Goal: Information Seeking & Learning: Learn about a topic

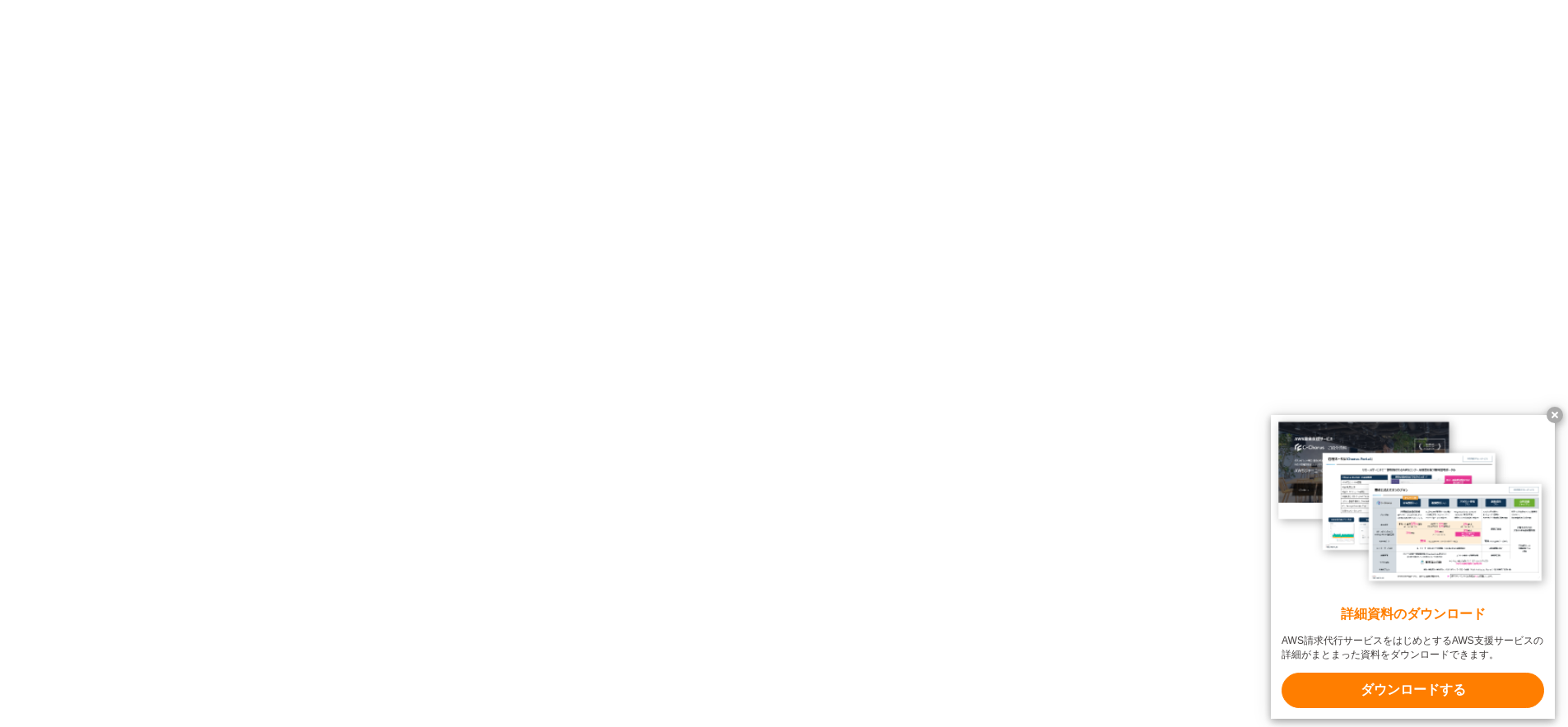
scroll to position [1752, 0]
drag, startPoint x: 831, startPoint y: 440, endPoint x: 900, endPoint y: 444, distance: 69.1
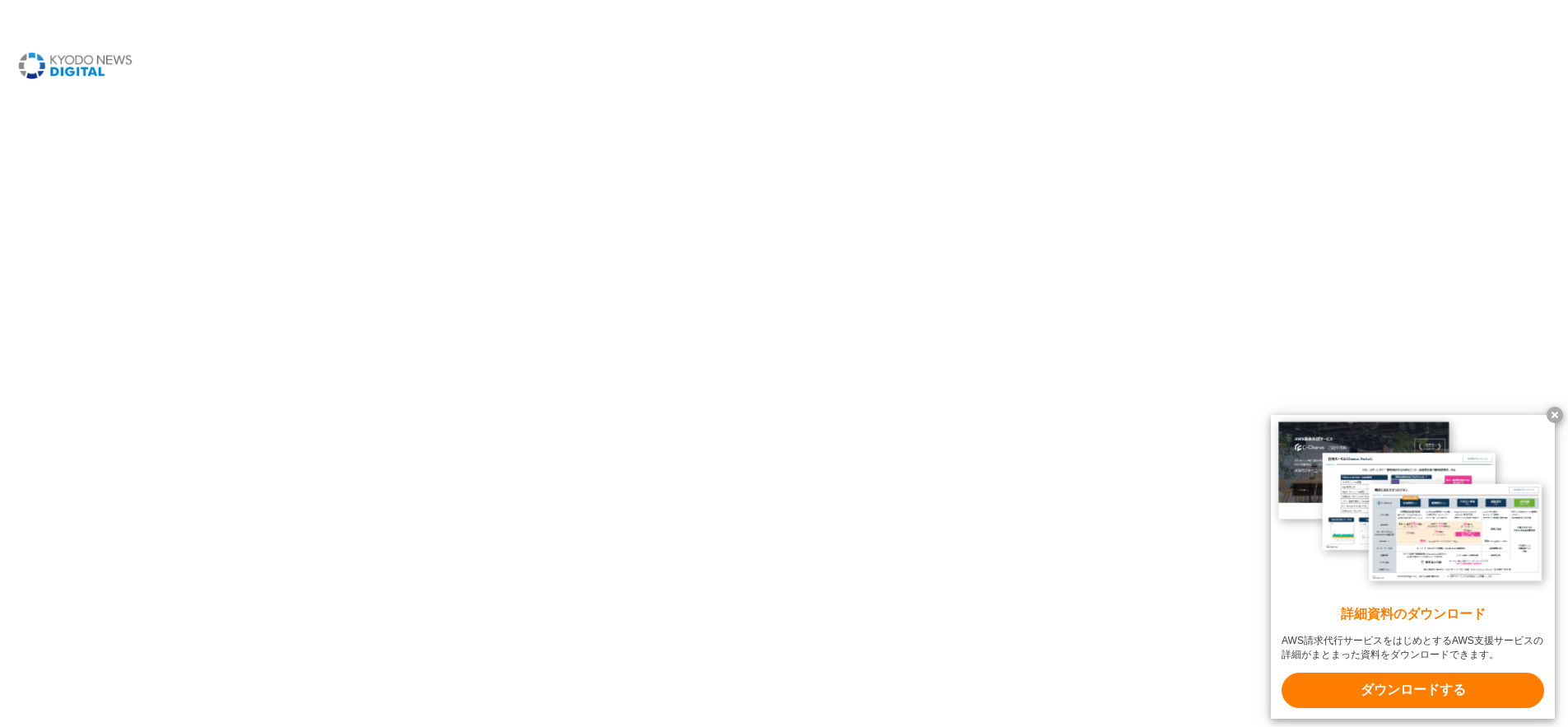
drag, startPoint x: 816, startPoint y: 495, endPoint x: 893, endPoint y: 502, distance: 77.3
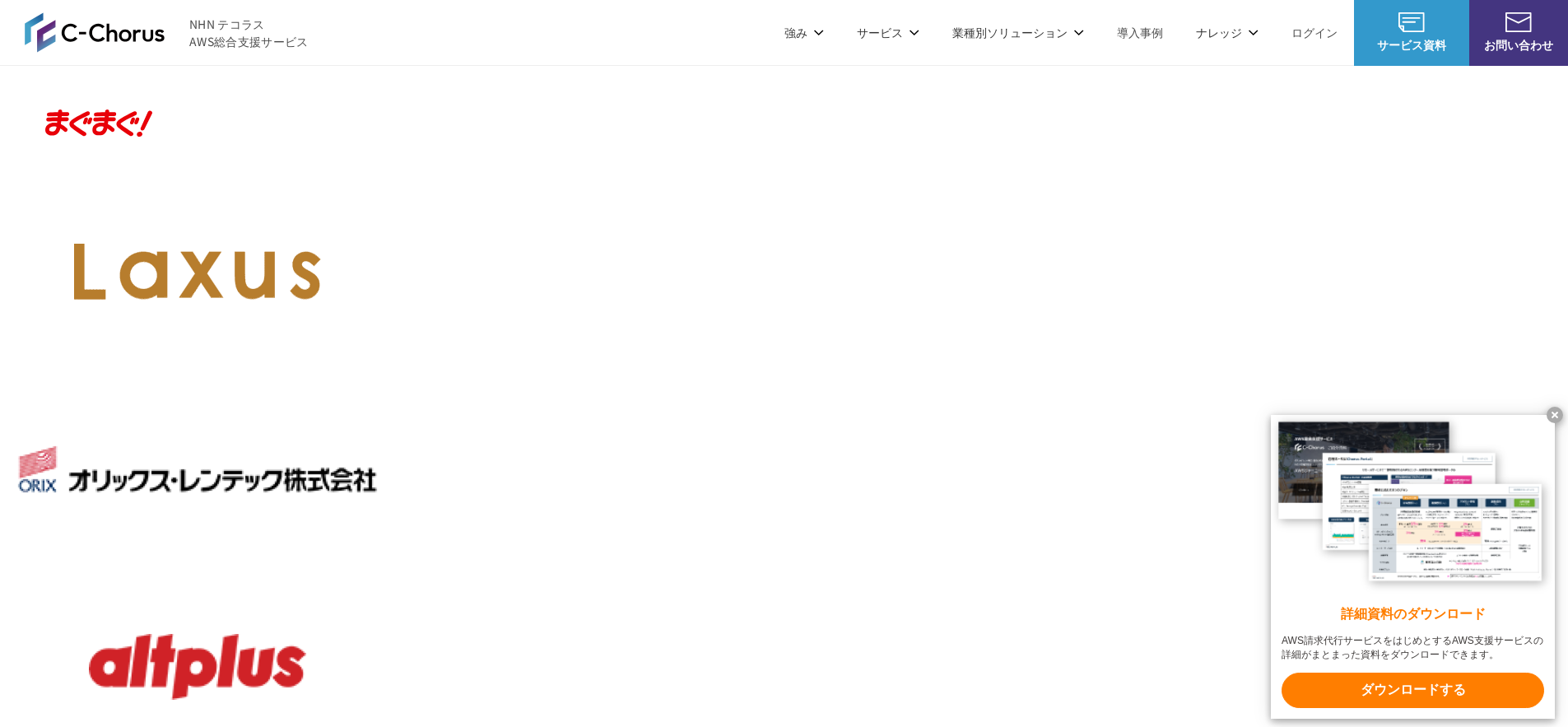
scroll to position [1732, 0]
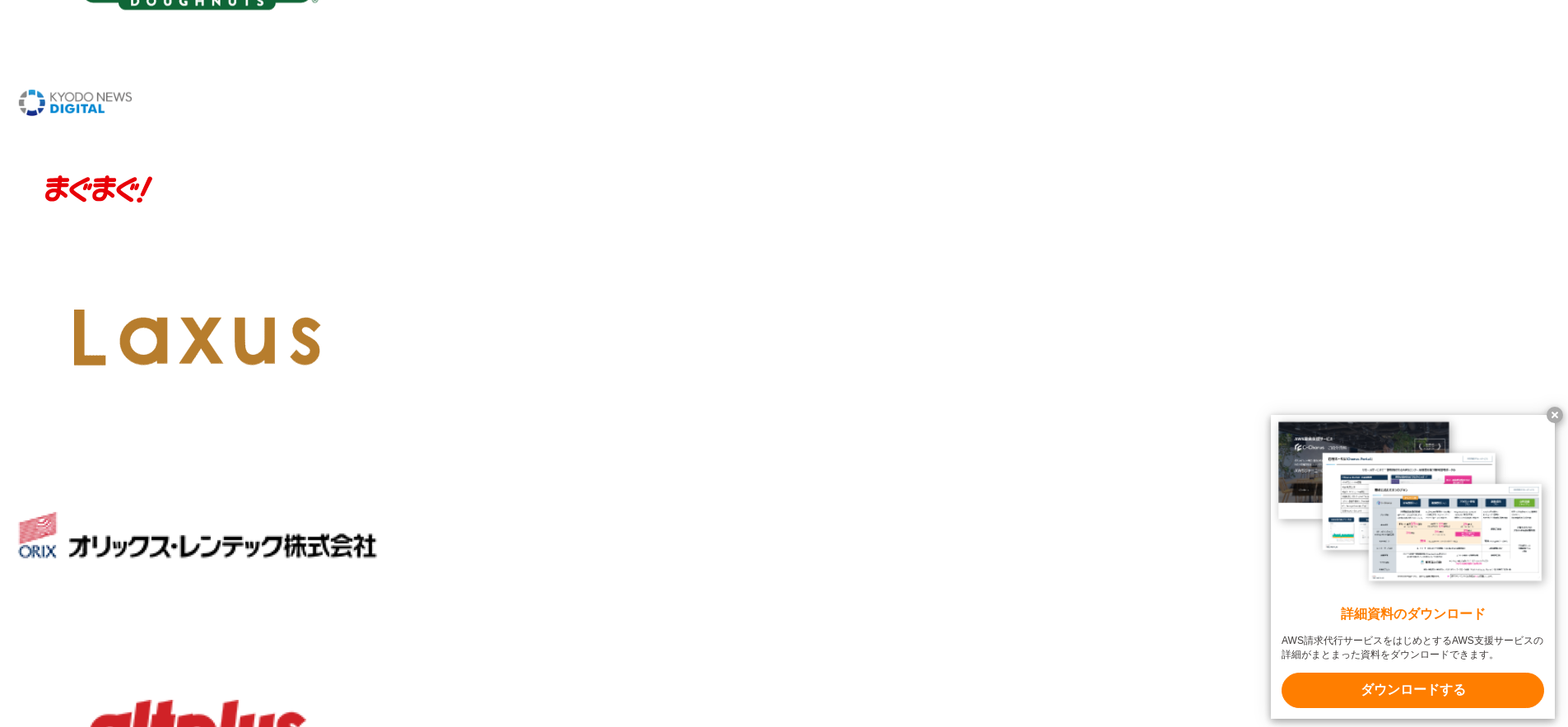
scroll to position [1818, 0]
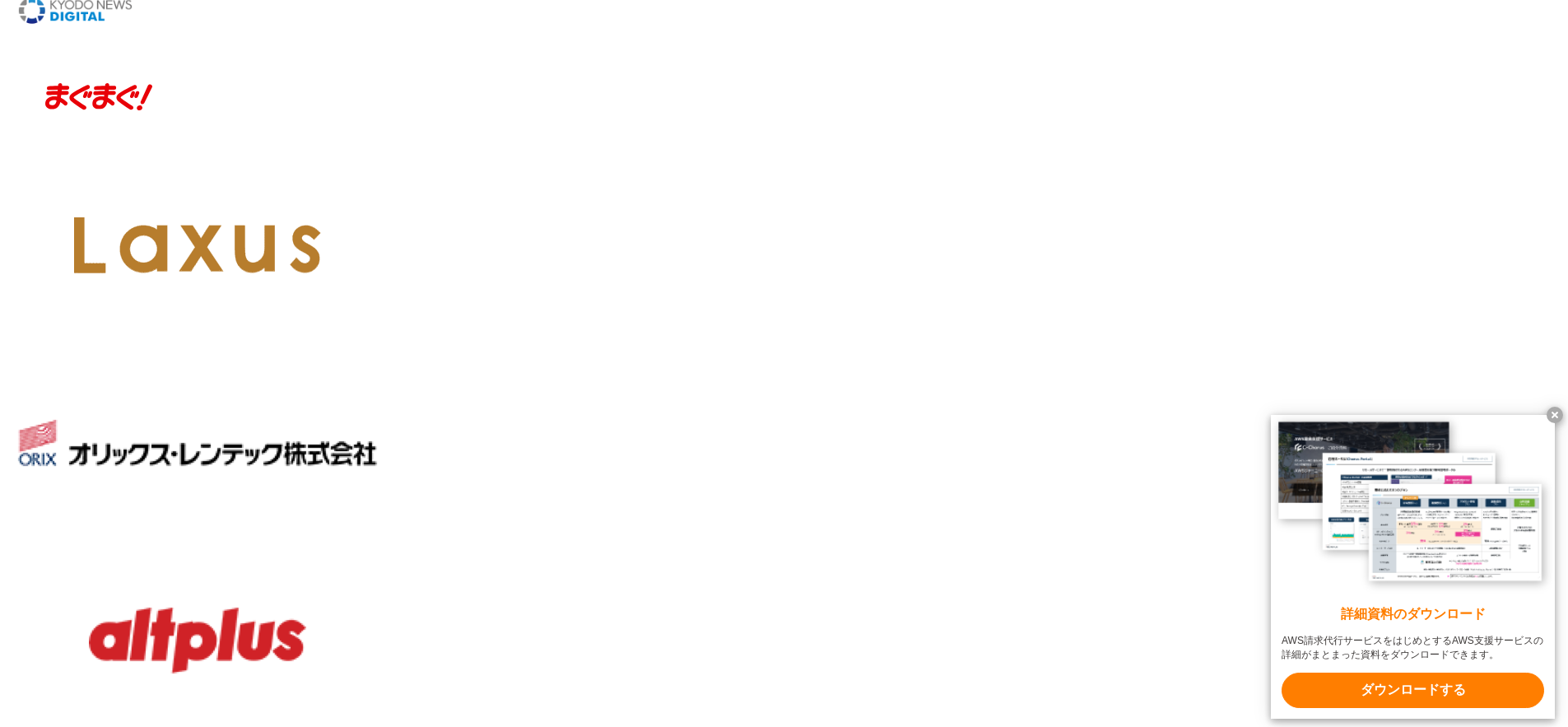
drag, startPoint x: 650, startPoint y: 190, endPoint x: 759, endPoint y: 251, distance: 124.9
drag, startPoint x: 542, startPoint y: 442, endPoint x: 603, endPoint y: 486, distance: 75.2
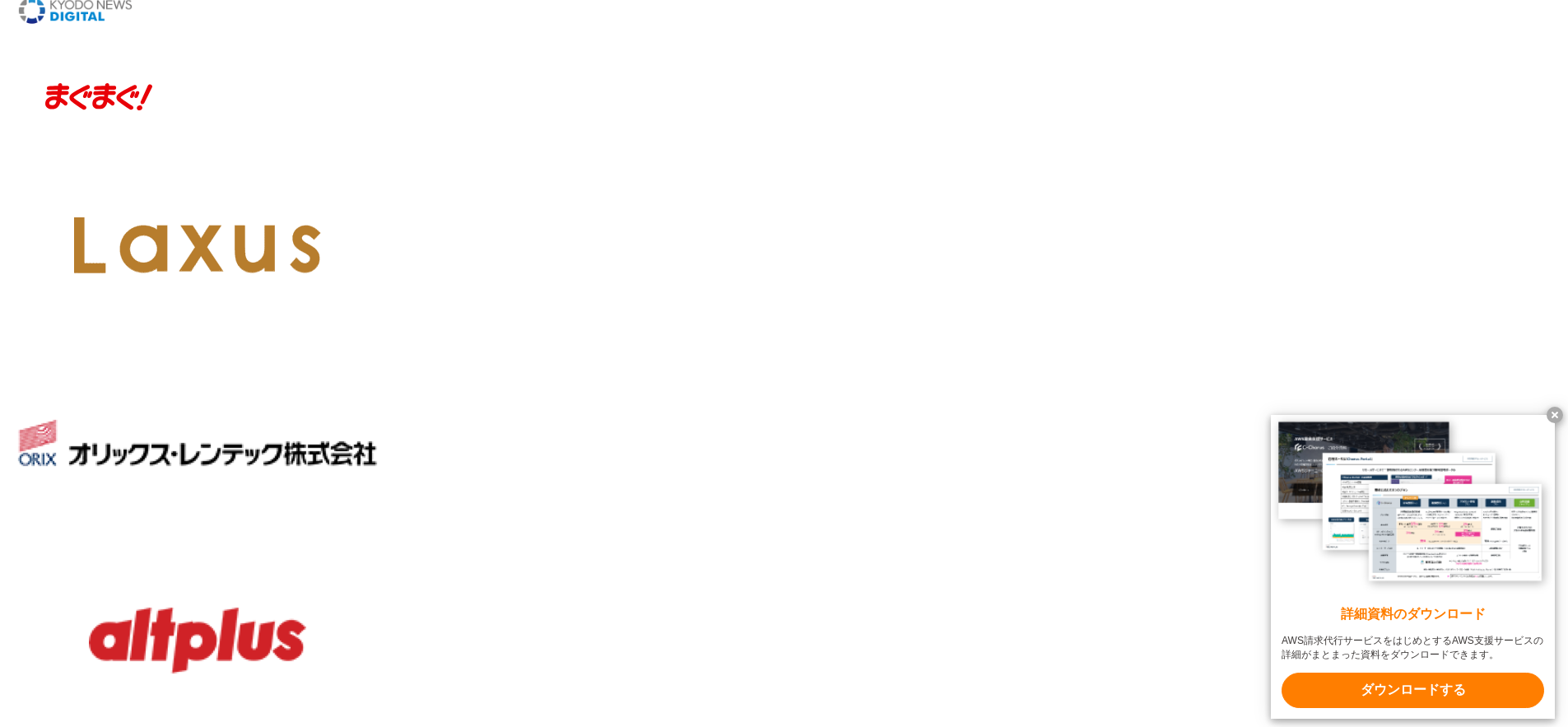
drag, startPoint x: 545, startPoint y: 443, endPoint x: 602, endPoint y: 473, distance: 64.4
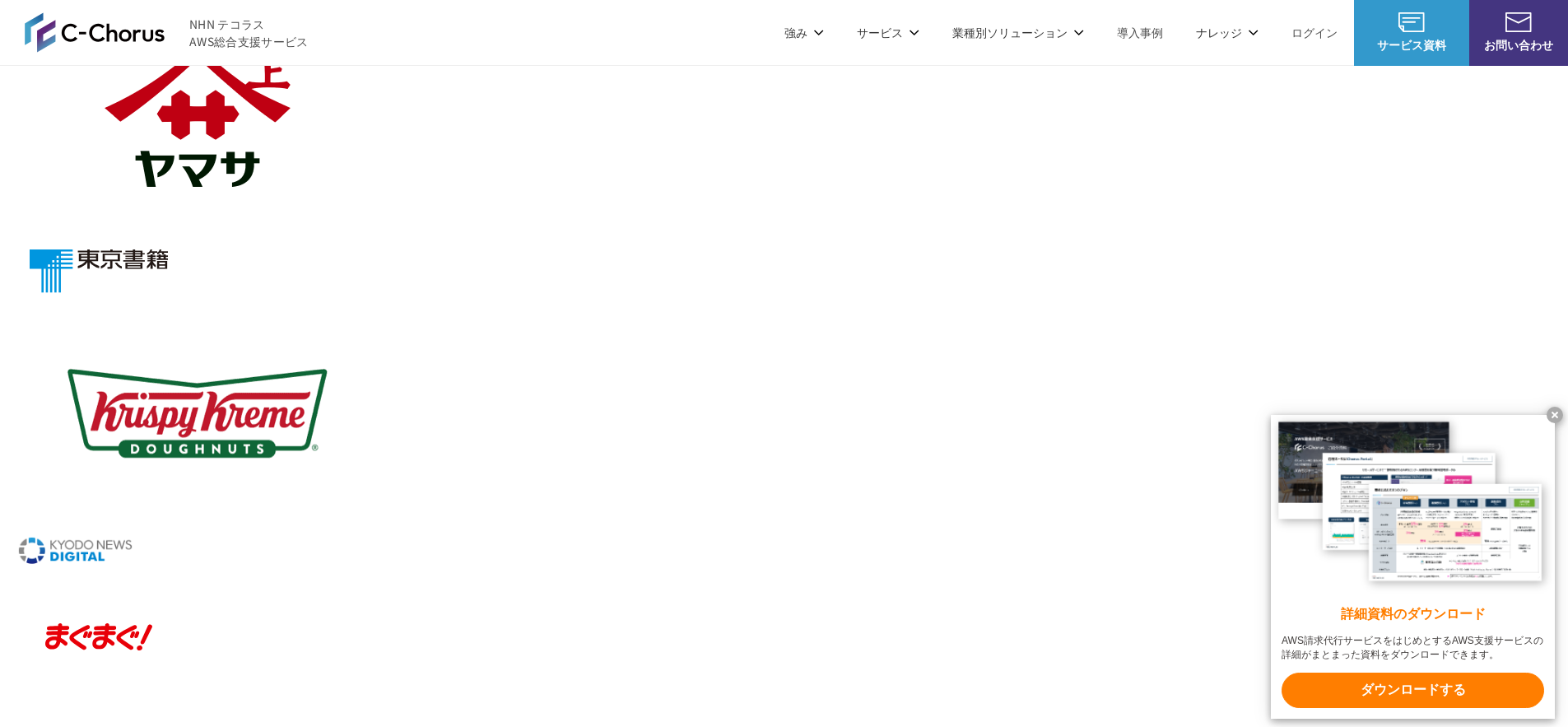
scroll to position [1238, 0]
